Goal: Obtain resource: Download file/media

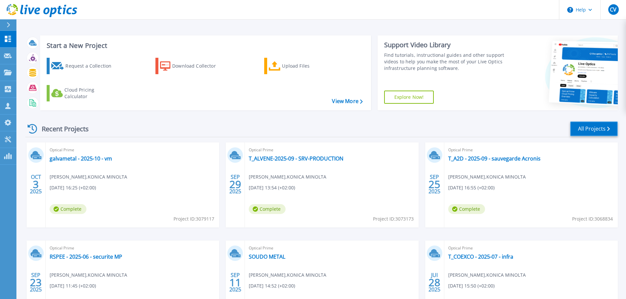
click at [597, 127] on link "All Projects" at bounding box center [594, 129] width 48 height 15
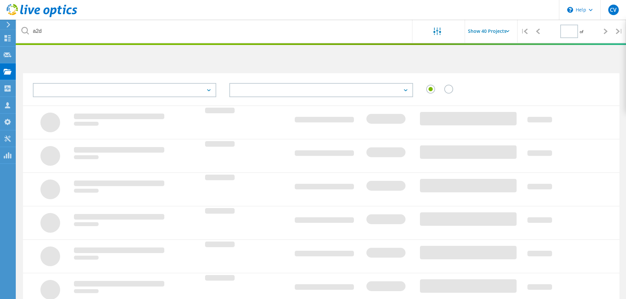
type input "1"
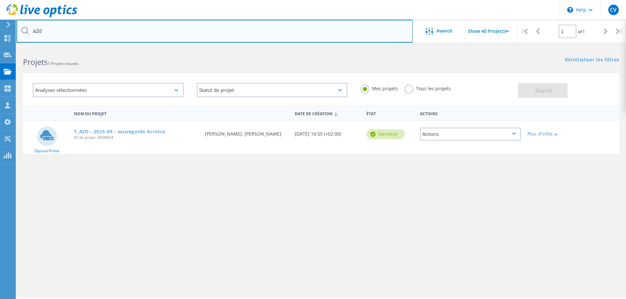
drag, startPoint x: 57, startPoint y: 30, endPoint x: 13, endPoint y: 27, distance: 43.5
click at [13, 48] on div "\n Help Explore Helpful Articles Contact Support CV Partenaire christophe vince…" at bounding box center [313, 183] width 626 height 270
type input "a"
type input "forestier"
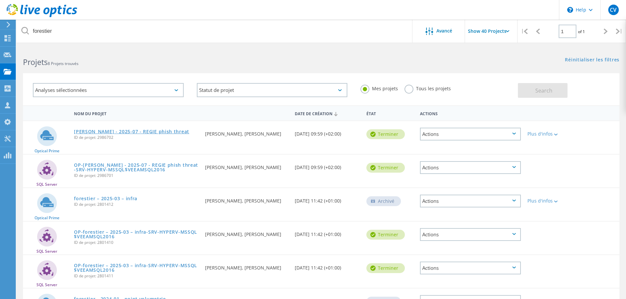
click at [149, 130] on link "[PERSON_NAME] - 2025-07 - REGIE phish threat" at bounding box center [131, 131] width 115 height 5
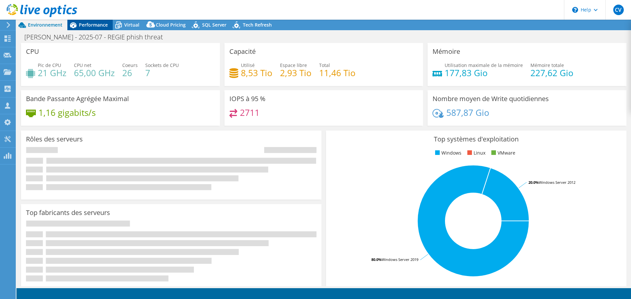
click at [91, 23] on span "Performance" at bounding box center [93, 25] width 29 height 6
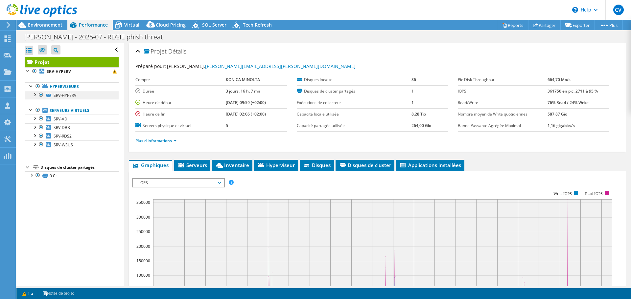
select select "USD"
click at [508, 25] on link "Reports" at bounding box center [513, 25] width 32 height 10
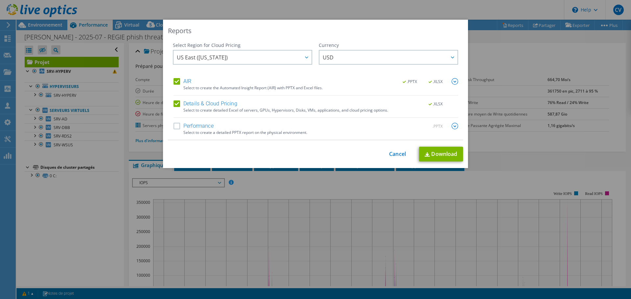
click at [176, 125] on label "Performance" at bounding box center [193, 126] width 40 height 7
click at [0, 0] on input "Performance" at bounding box center [0, 0] width 0 height 0
click at [217, 55] on span "US East ([US_STATE])" at bounding box center [244, 57] width 135 height 13
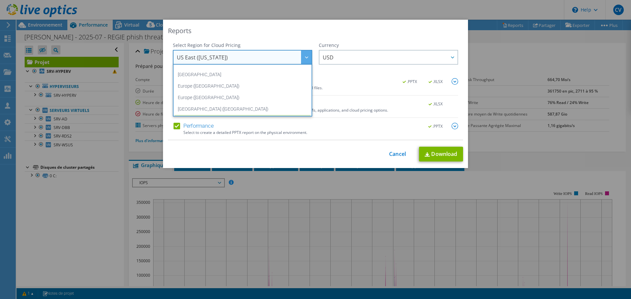
scroll to position [89, 0]
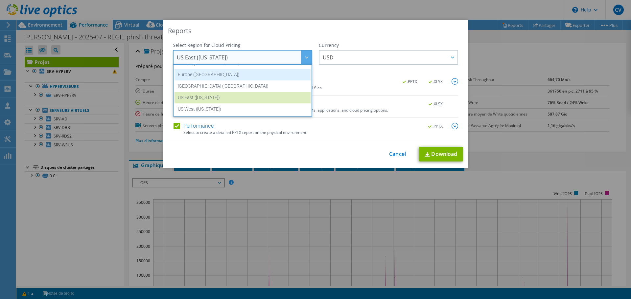
click at [240, 78] on li "Europe ([GEOGRAPHIC_DATA])" at bounding box center [242, 74] width 136 height 11
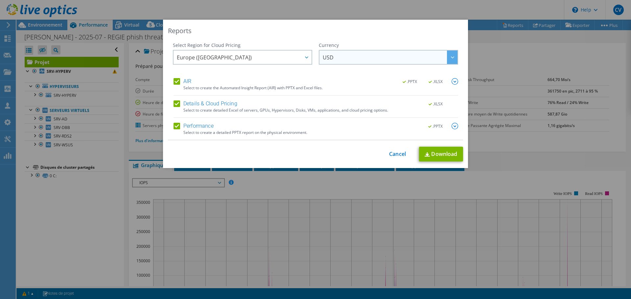
click at [388, 53] on span "USD" at bounding box center [390, 57] width 135 height 13
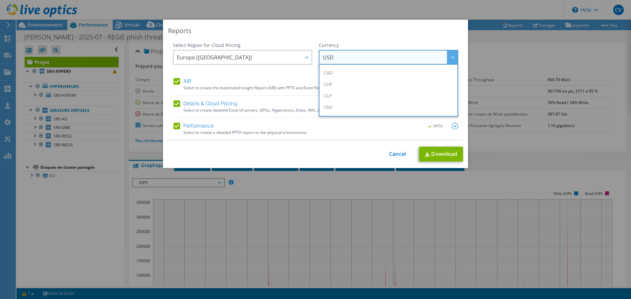
scroll to position [66, 0]
click at [361, 98] on li "EUR" at bounding box center [388, 97] width 136 height 11
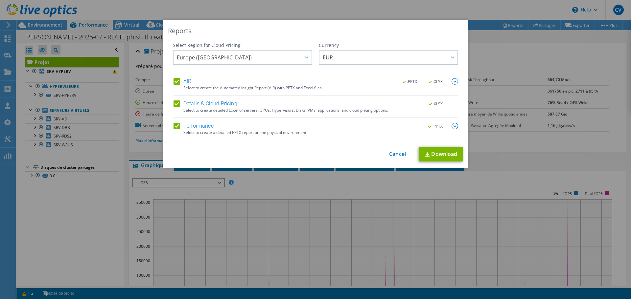
click at [451, 126] on img at bounding box center [454, 126] width 7 height 7
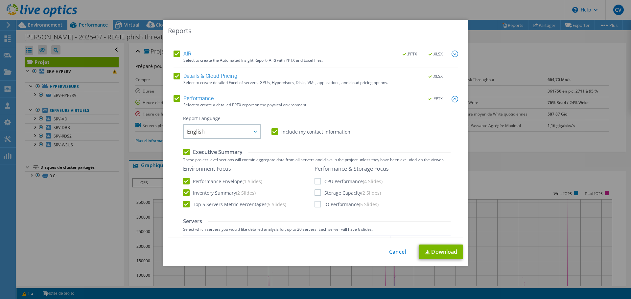
scroll to position [99, 0]
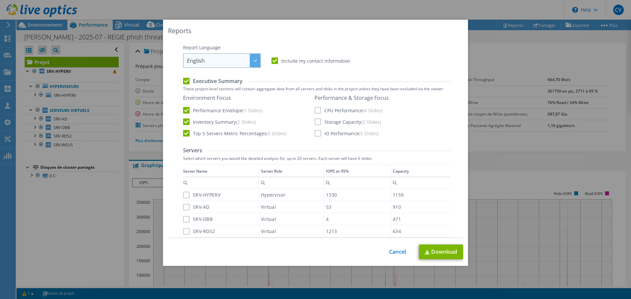
click at [241, 62] on span "English" at bounding box center [223, 60] width 73 height 13
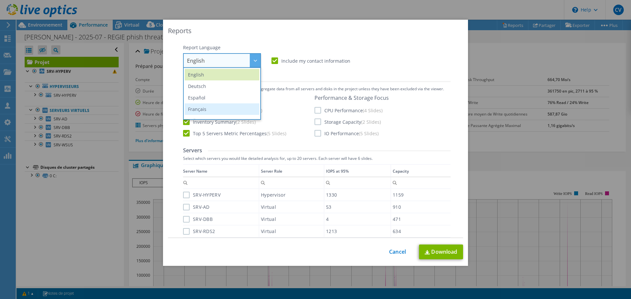
click at [204, 108] on li "Français" at bounding box center [222, 108] width 75 height 11
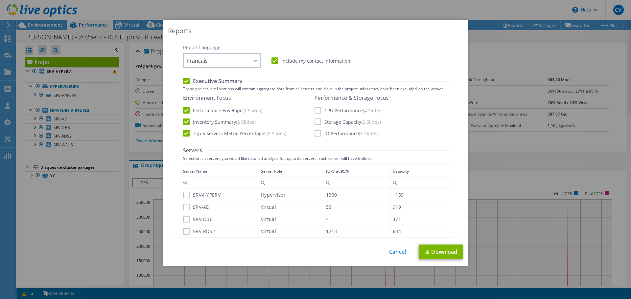
click at [315, 110] on label "CPU Performance (4 Slides)" at bounding box center [348, 110] width 68 height 7
click at [0, 0] on input "CPU Performance (4 Slides)" at bounding box center [0, 0] width 0 height 0
click at [316, 124] on label "Storage Capacity (2 Slides)" at bounding box center [347, 122] width 66 height 7
click at [0, 0] on input "Storage Capacity (2 Slides)" at bounding box center [0, 0] width 0 height 0
click at [314, 133] on label "IO Performance (5 Slides)" at bounding box center [346, 133] width 64 height 7
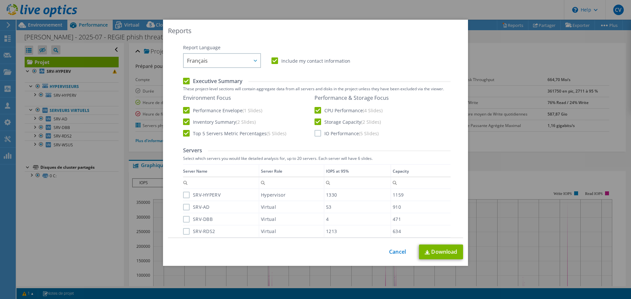
click at [0, 0] on input "IO Performance (5 Slides)" at bounding box center [0, 0] width 0 height 0
click at [183, 196] on div "Data grid" at bounding box center [183, 204] width 1 height 80
click at [183, 197] on label "SRV-HYPERV" at bounding box center [201, 195] width 37 height 7
click at [0, 0] on input "SRV-HYPERV" at bounding box center [0, 0] width 0 height 0
drag, startPoint x: 186, startPoint y: 207, endPoint x: 185, endPoint y: 210, distance: 3.3
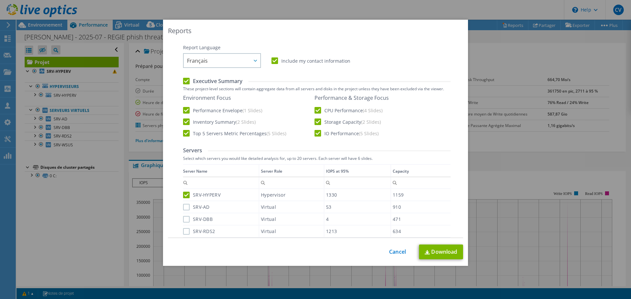
click at [185, 207] on label "SRV-AD" at bounding box center [196, 207] width 27 height 7
click at [0, 0] on input "SRV-AD" at bounding box center [0, 0] width 0 height 0
click at [185, 219] on label "SRV-DBB" at bounding box center [198, 219] width 30 height 7
click at [0, 0] on input "SRV-DBB" at bounding box center [0, 0] width 0 height 0
click at [184, 230] on label "SRV-RDS2" at bounding box center [199, 231] width 32 height 7
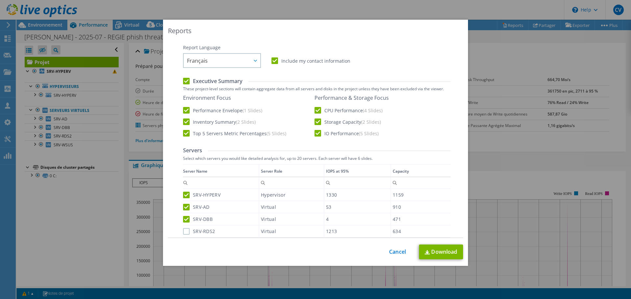
click at [0, 0] on input "SRV-RDS2" at bounding box center [0, 0] width 0 height 0
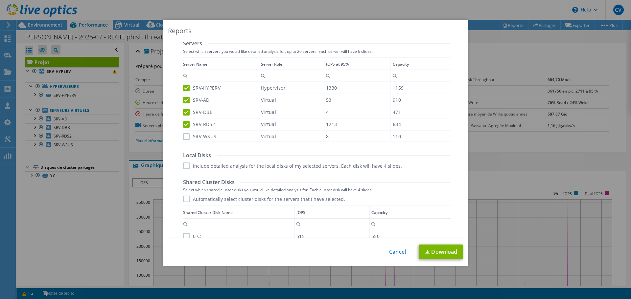
scroll to position [230, 0]
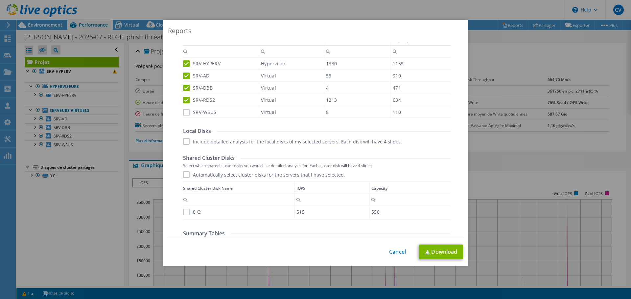
click at [185, 113] on label "SRV-WSUS" at bounding box center [199, 112] width 33 height 7
click at [0, 0] on input "SRV-WSUS" at bounding box center [0, 0] width 0 height 0
drag, startPoint x: 184, startPoint y: 139, endPoint x: 184, endPoint y: 142, distance: 3.6
click at [184, 140] on label "Include detailed analysis for the local disks of my selected servers. Each disk…" at bounding box center [292, 141] width 219 height 7
click at [0, 0] on input "Include detailed analysis for the local disks of my selected servers. Each disk…" at bounding box center [0, 0] width 0 height 0
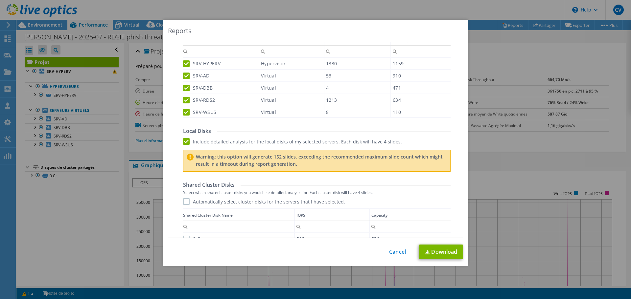
click at [184, 141] on label "Include detailed analysis for the local disks of my selected servers. Each disk…" at bounding box center [292, 141] width 219 height 7
click at [0, 0] on input "Include detailed analysis for the local disks of my selected servers. Each disk…" at bounding box center [0, 0] width 0 height 0
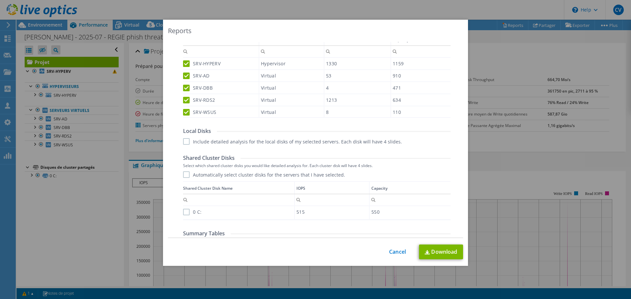
click at [184, 174] on label "Automatically select cluster disks for the servers that I have selected." at bounding box center [264, 174] width 162 height 7
click at [0, 0] on input "Automatically select cluster disks for the servers that I have selected." at bounding box center [0, 0] width 0 height 0
click at [185, 174] on label "Automatically select cluster disks for the servers that I have selected." at bounding box center [264, 174] width 162 height 7
click at [0, 0] on input "Automatically select cluster disks for the servers that I have selected." at bounding box center [0, 0] width 0 height 0
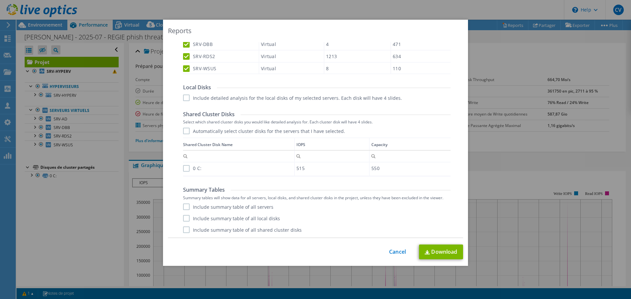
scroll to position [274, 0]
click at [444, 250] on link "Download" at bounding box center [441, 252] width 44 height 15
